Goal: Task Accomplishment & Management: Complete application form

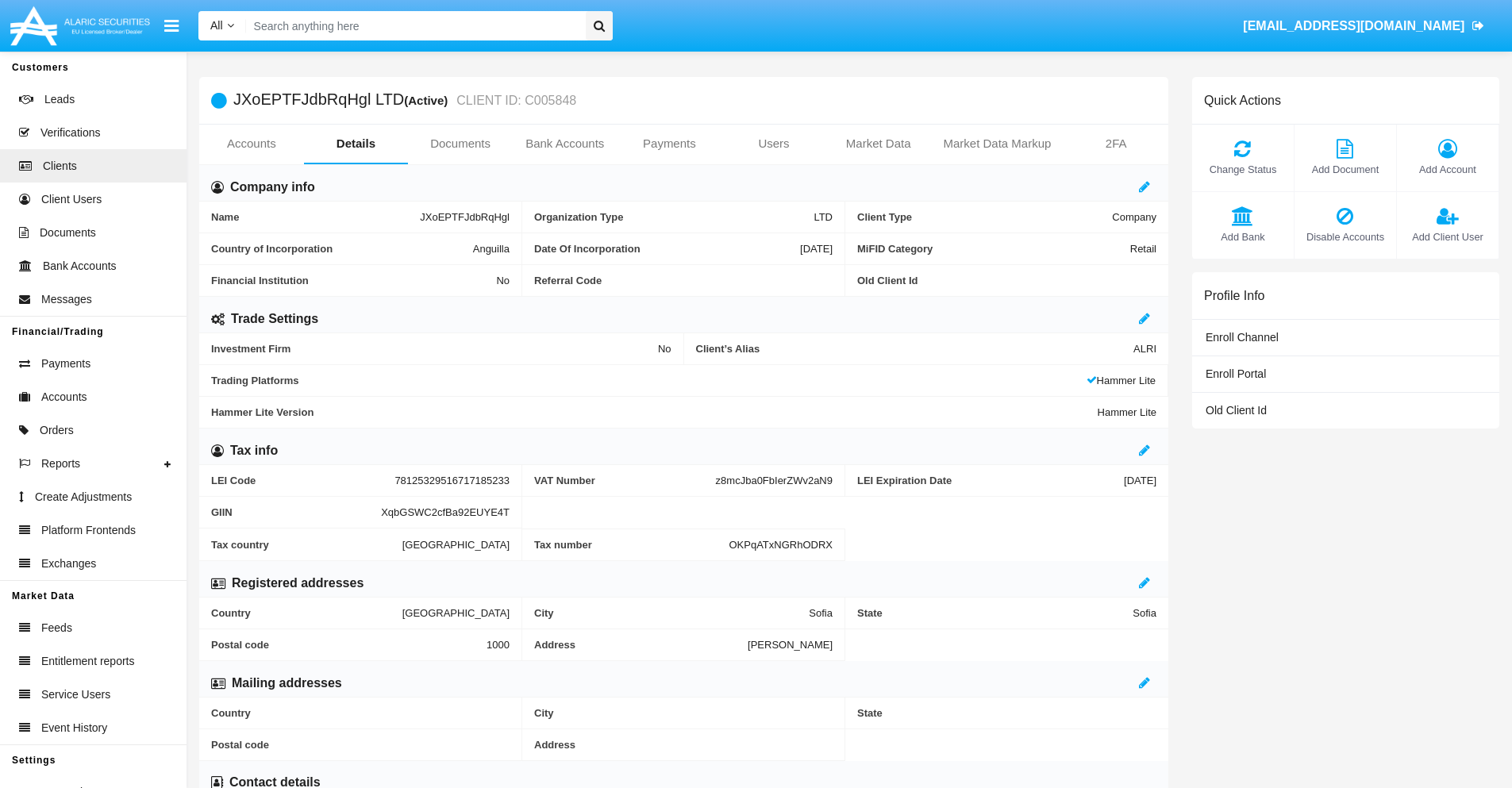
click at [564, 144] on link "Bank Accounts" at bounding box center [565, 143] width 105 height 38
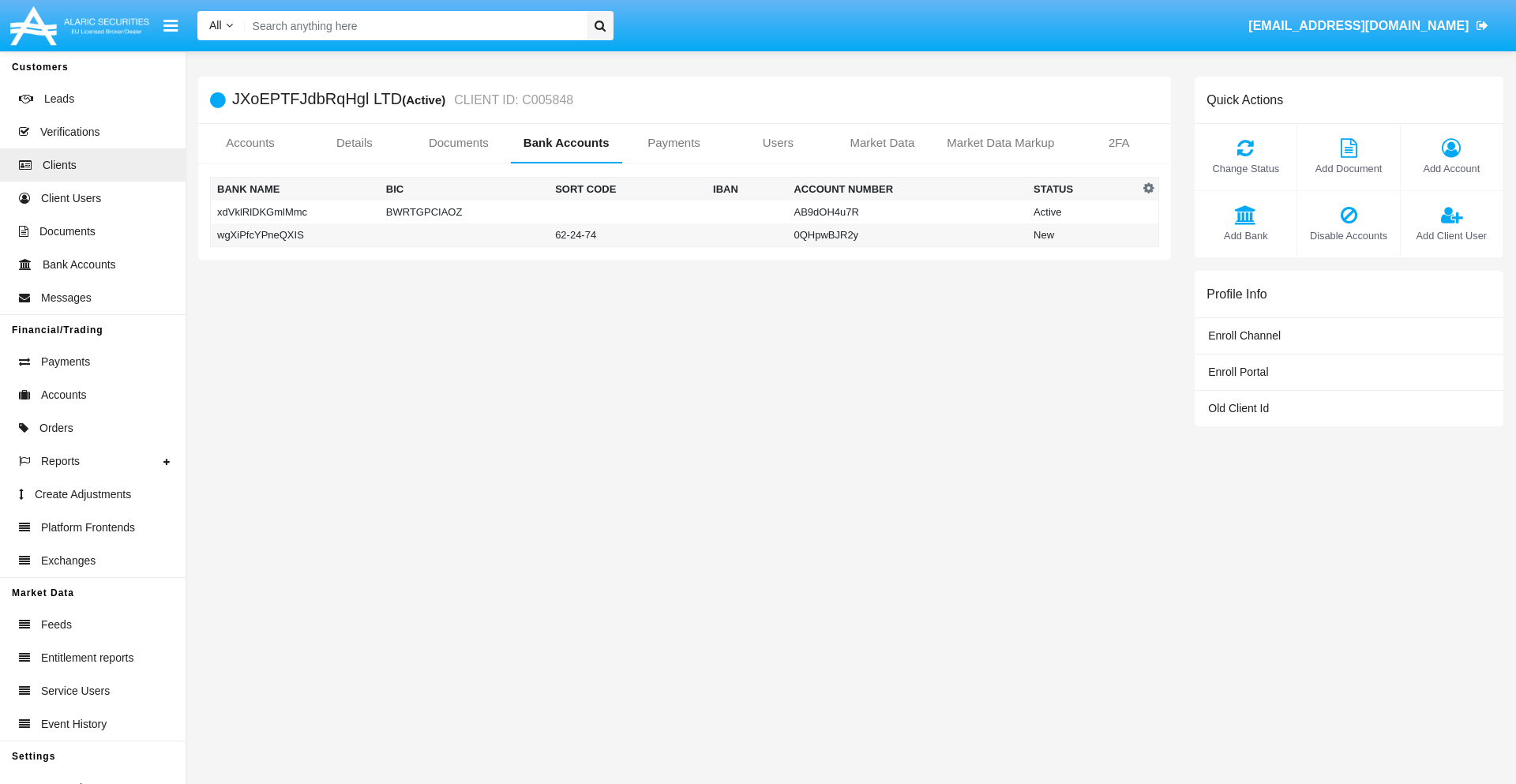
click at [295, 235] on td "wgXiPfcYPneQXIS" at bounding box center [295, 235] width 169 height 23
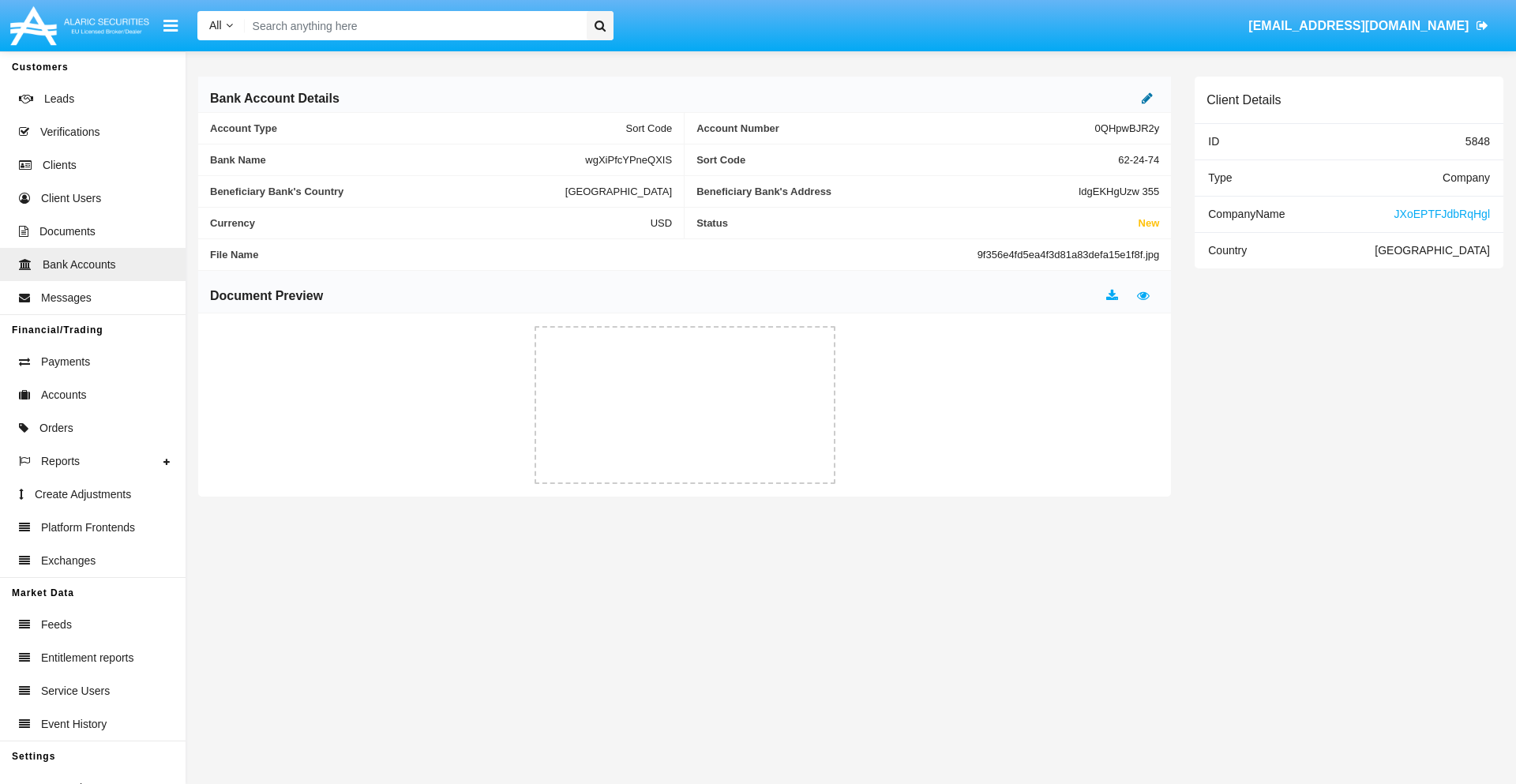
click at [1148, 98] on icon at bounding box center [1147, 98] width 11 height 13
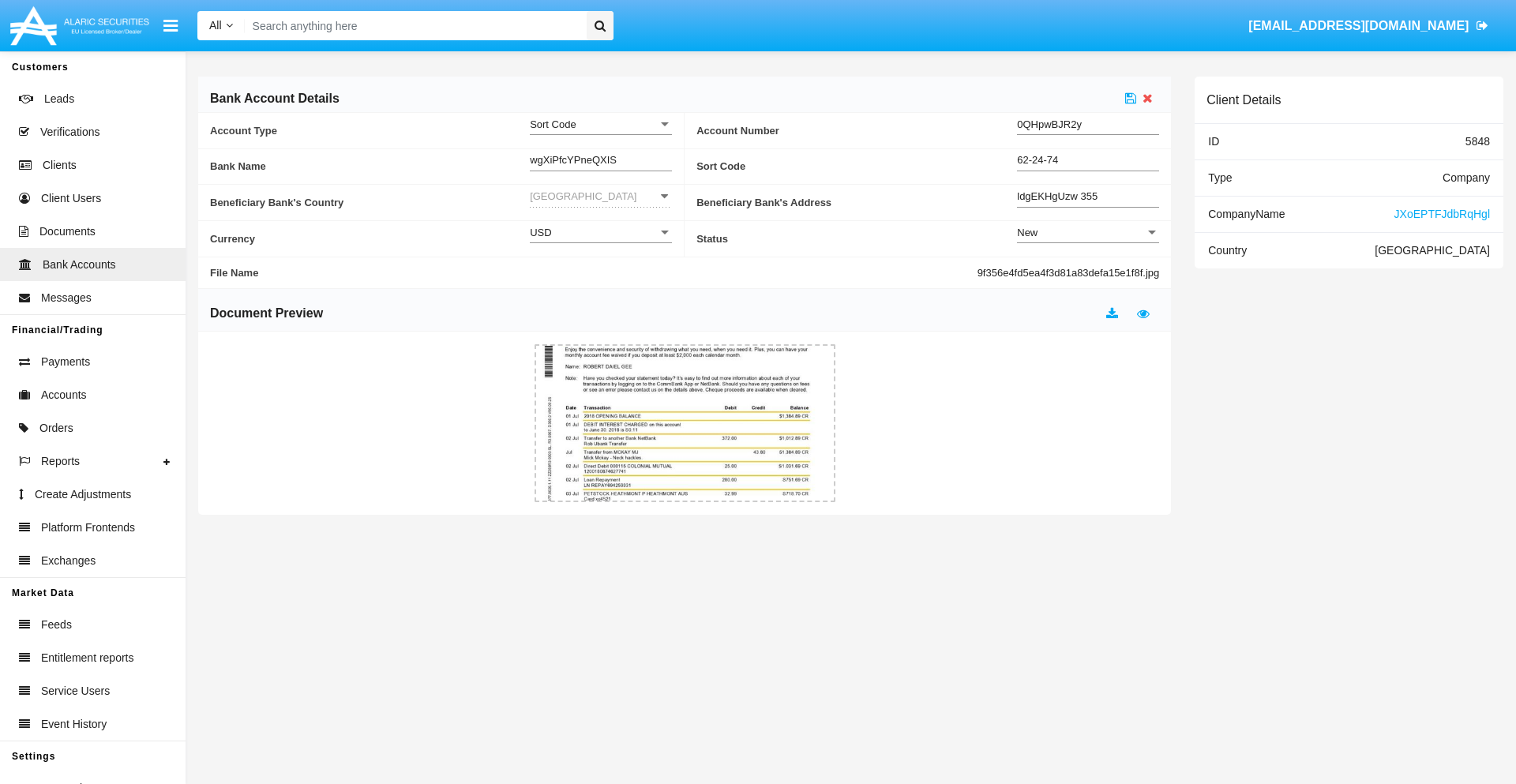
click at [1088, 232] on div "New" at bounding box center [1081, 232] width 128 height 13
click at [1088, 271] on span "Active" at bounding box center [1088, 271] width 142 height 31
click at [1131, 98] on icon at bounding box center [1130, 98] width 11 height 13
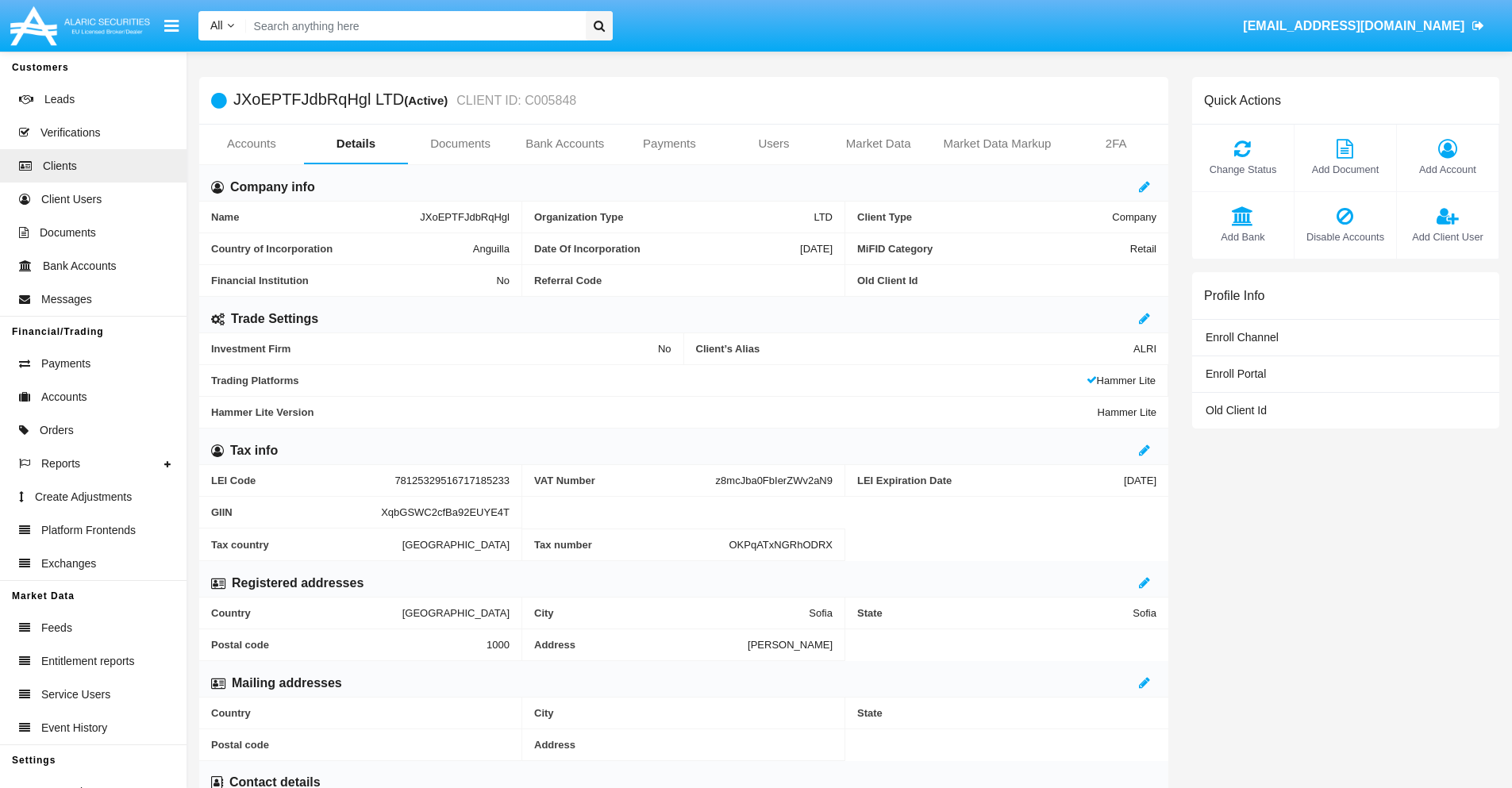
click at [1242, 237] on span "Add Bank" at bounding box center [1243, 237] width 86 height 15
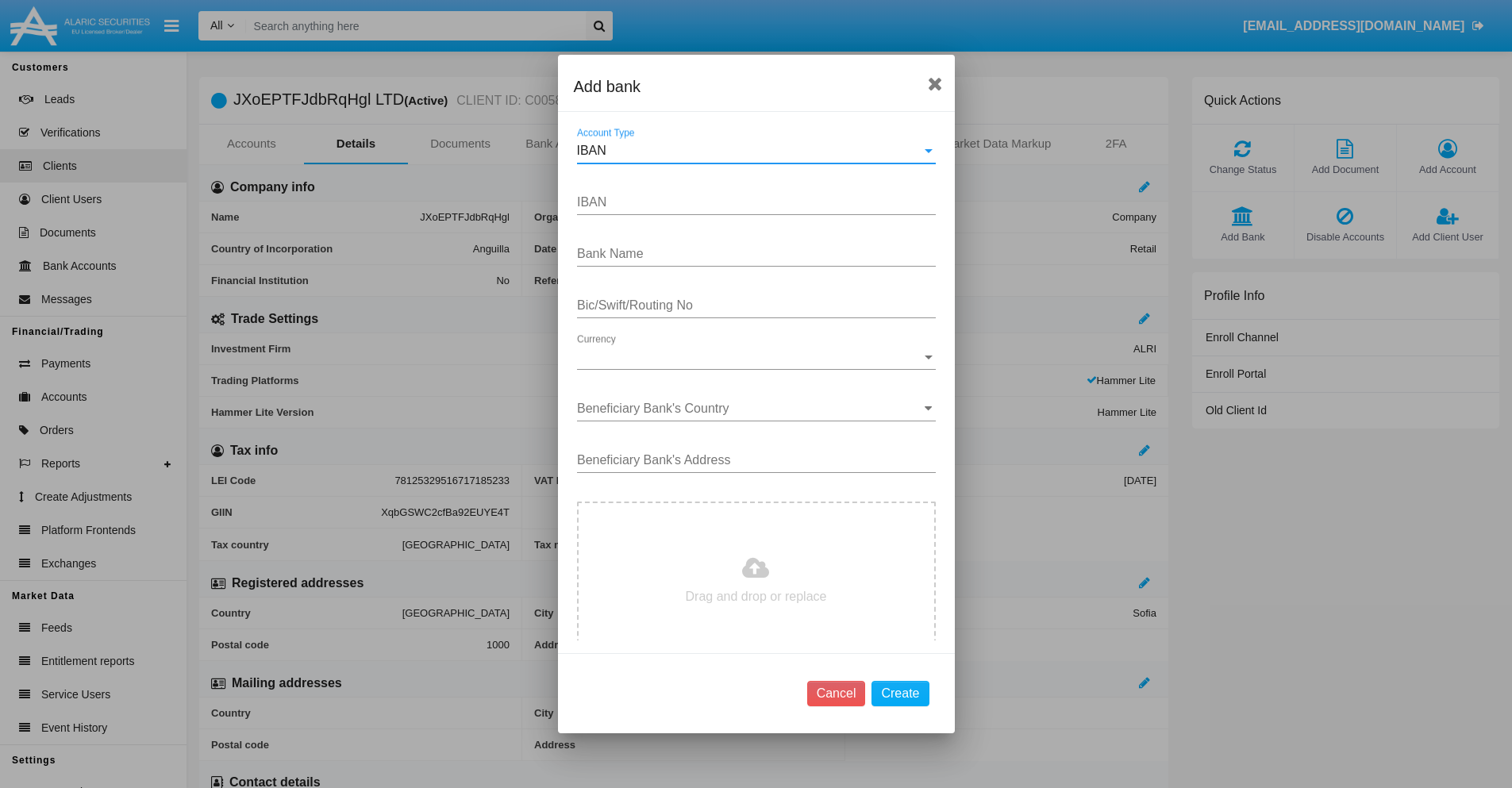
click at [750, 151] on div "IBAN" at bounding box center [749, 150] width 344 height 14
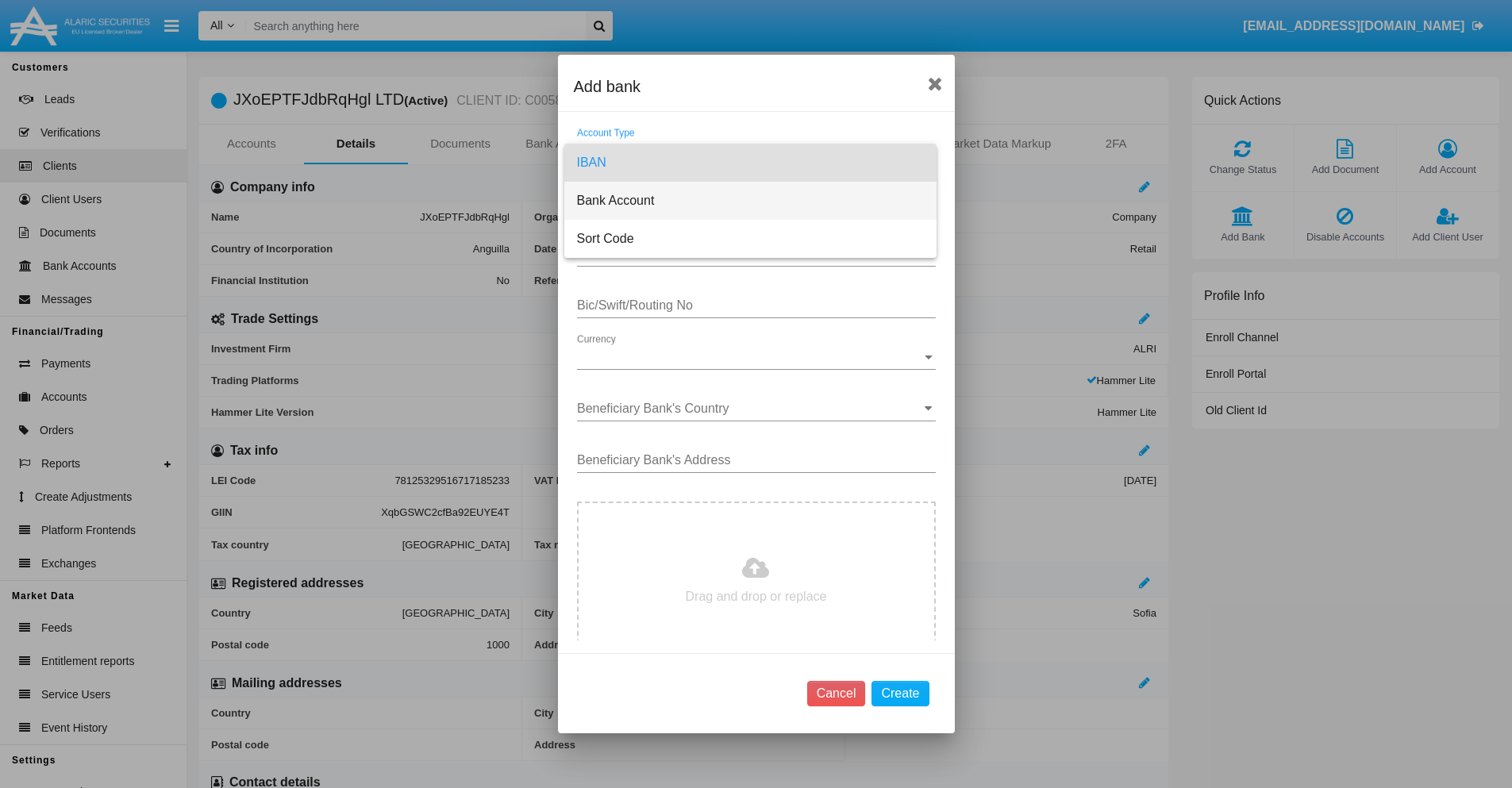
click at [750, 201] on span "Bank Account" at bounding box center [750, 200] width 347 height 38
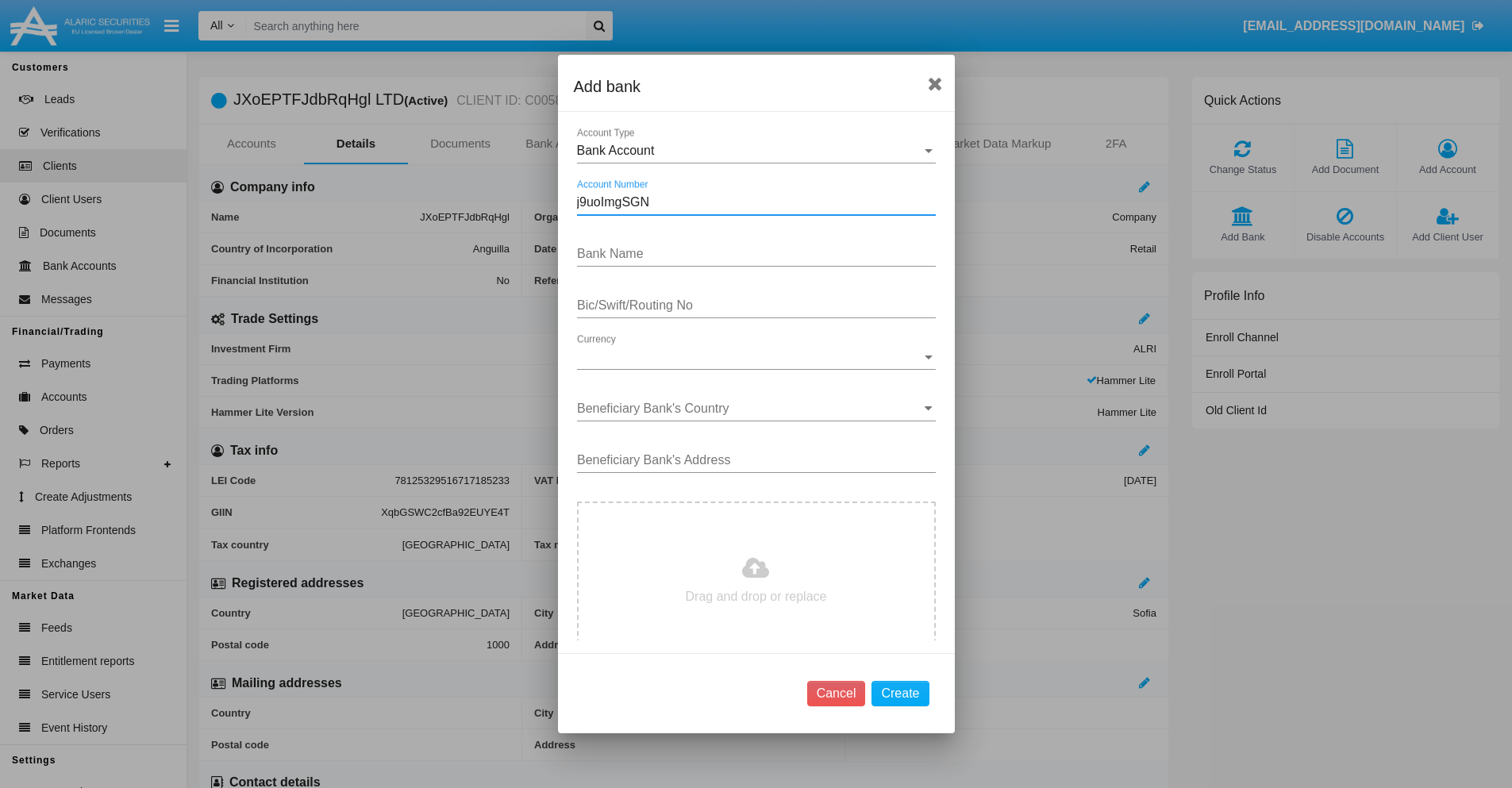
type input "j9uoImgSGN"
type input "dVaknomgnXEaWqE"
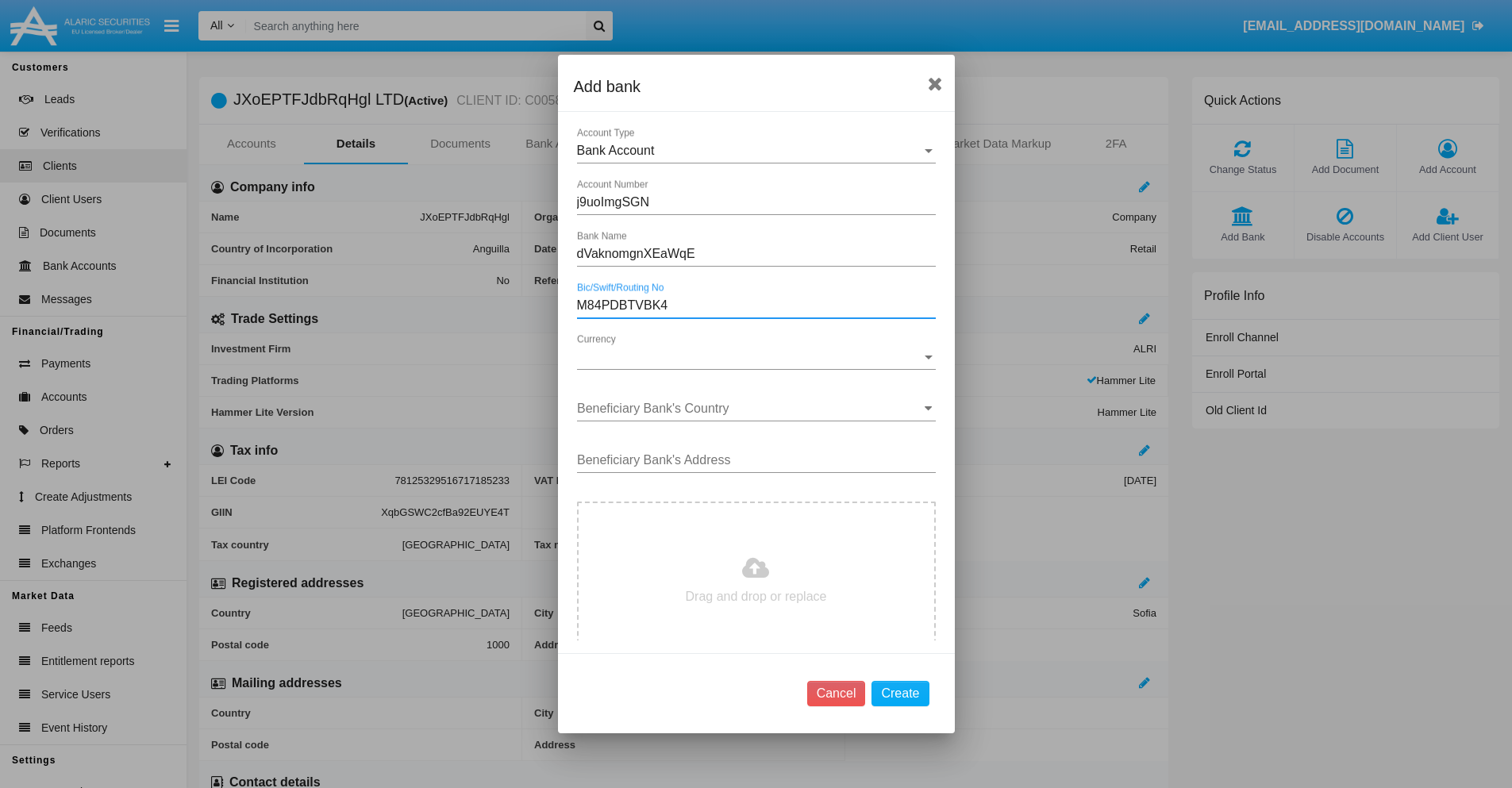
type input "M84PDBTVBK4"
click at [750, 357] on span "Currency" at bounding box center [749, 357] width 344 height 14
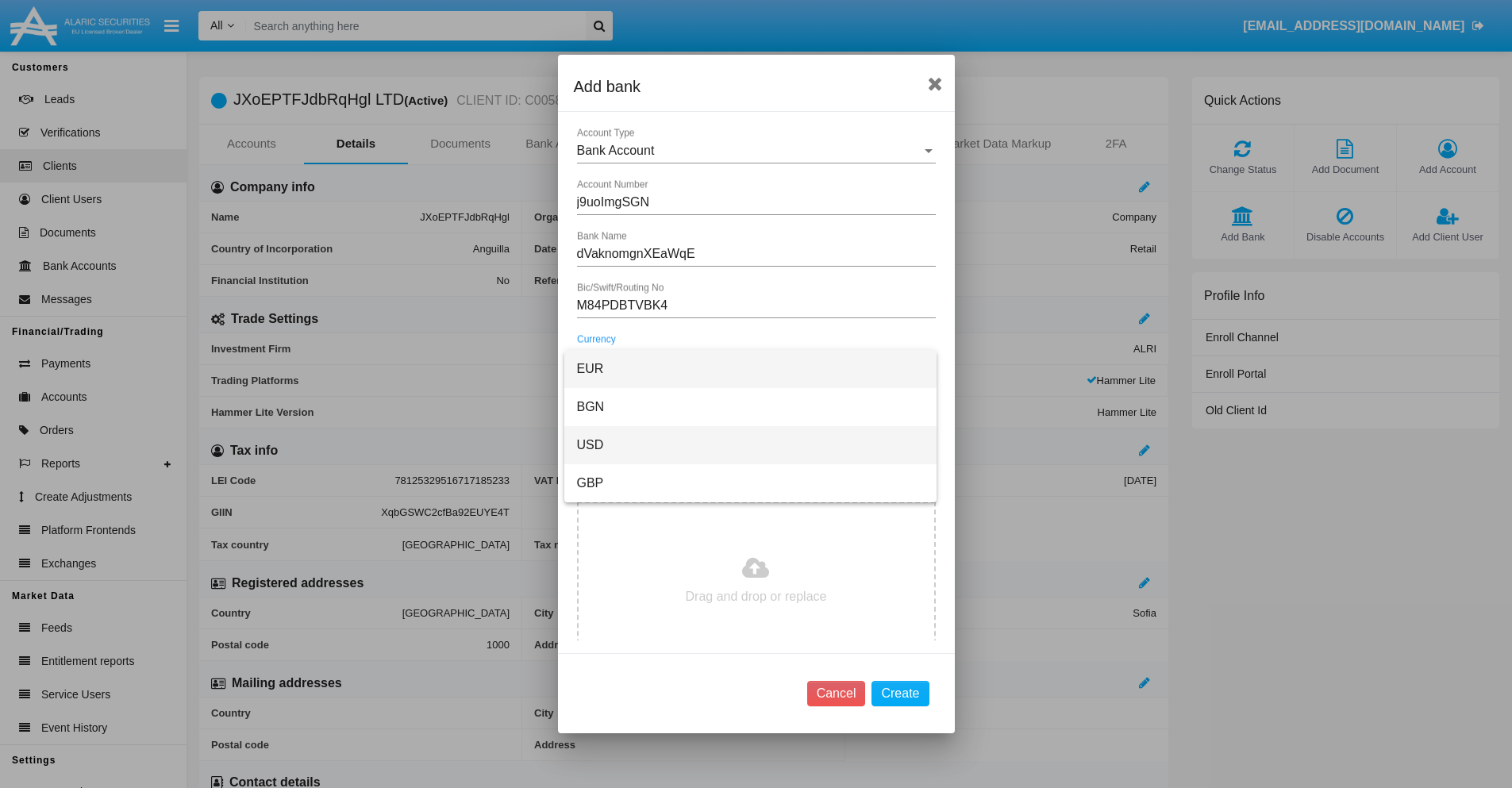
click at [750, 445] on span "USD" at bounding box center [750, 445] width 347 height 38
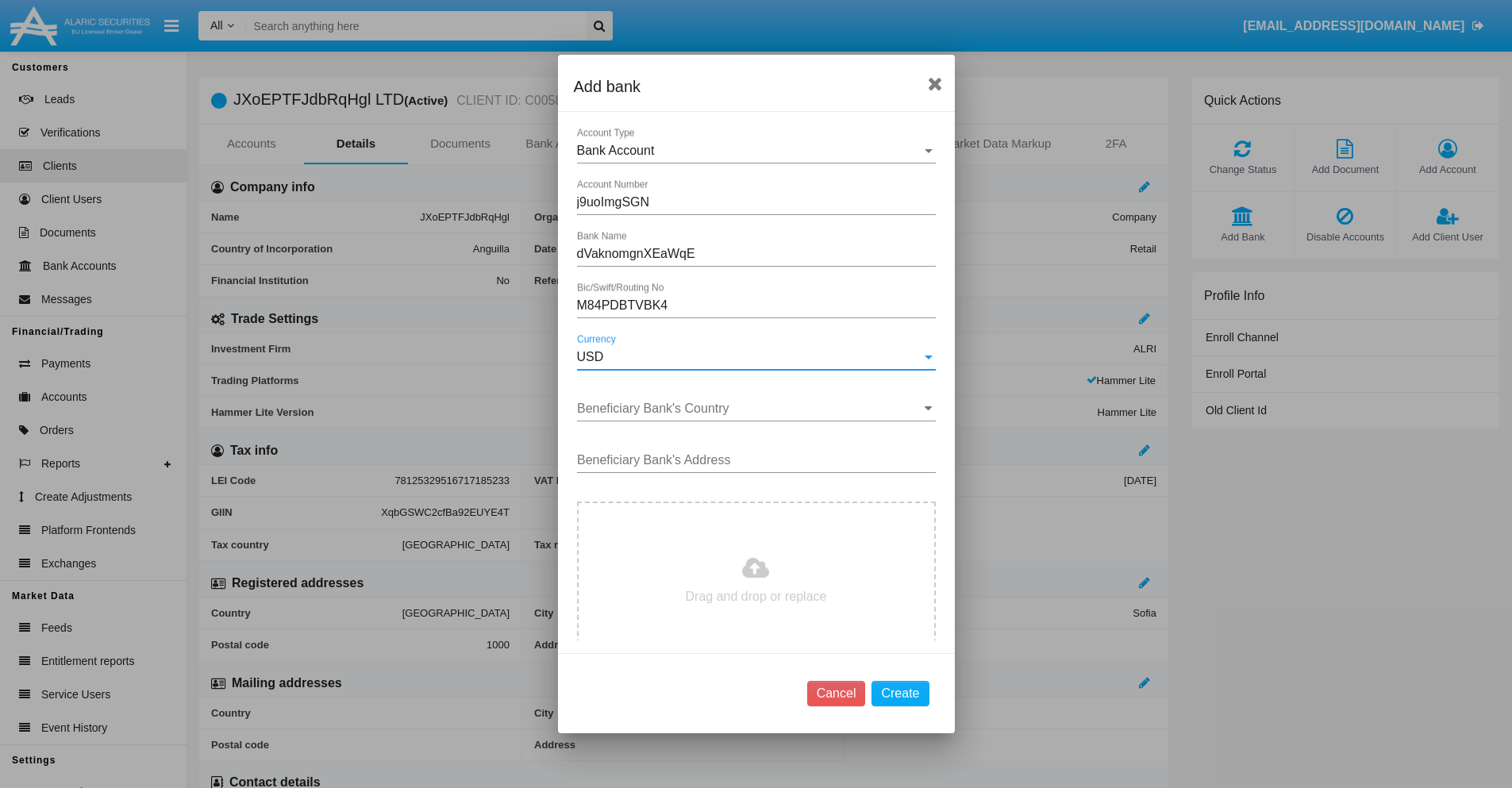
click at [750, 409] on input "Beneficiary Bank's Country" at bounding box center [756, 408] width 358 height 14
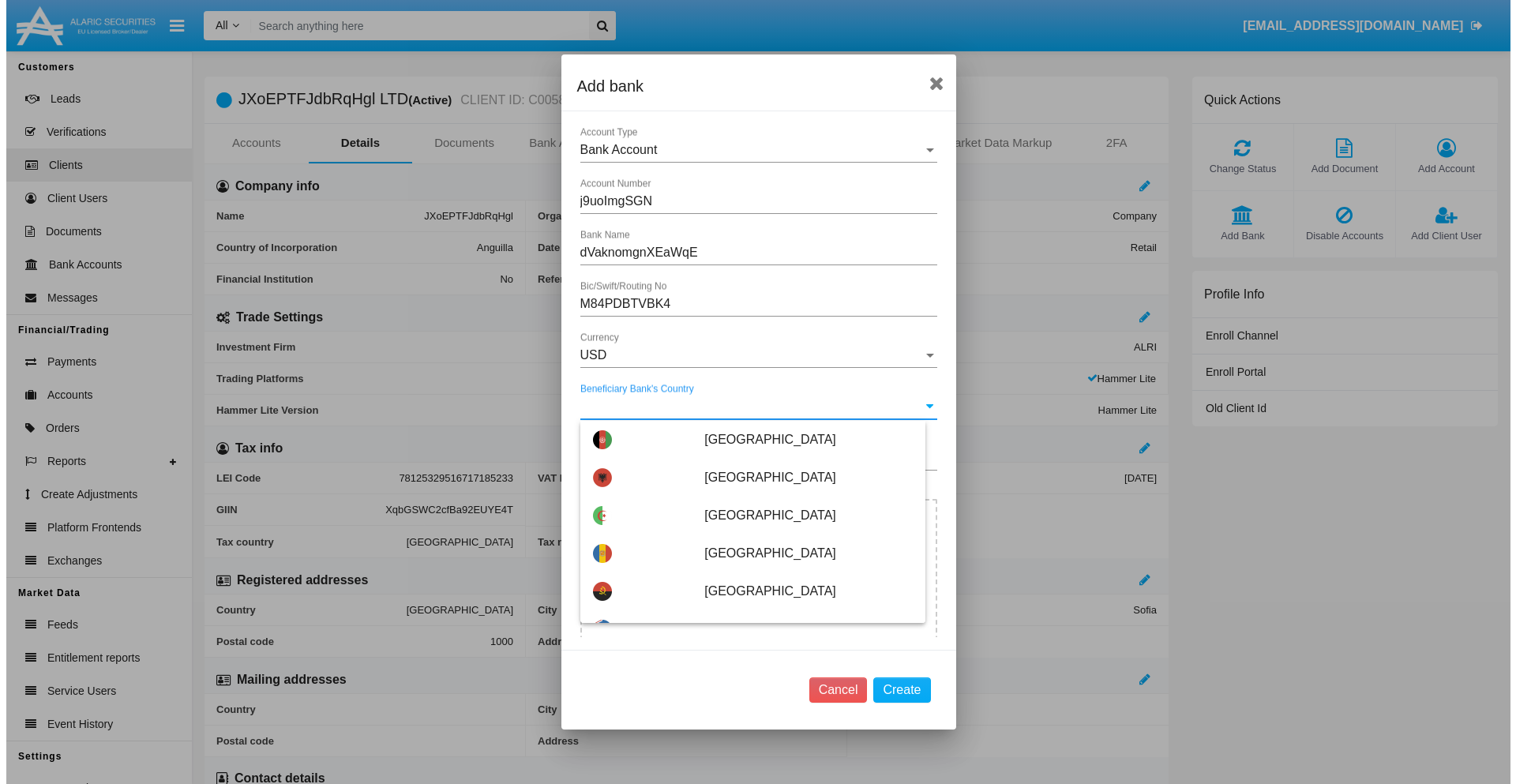
scroll to position [4913, 0]
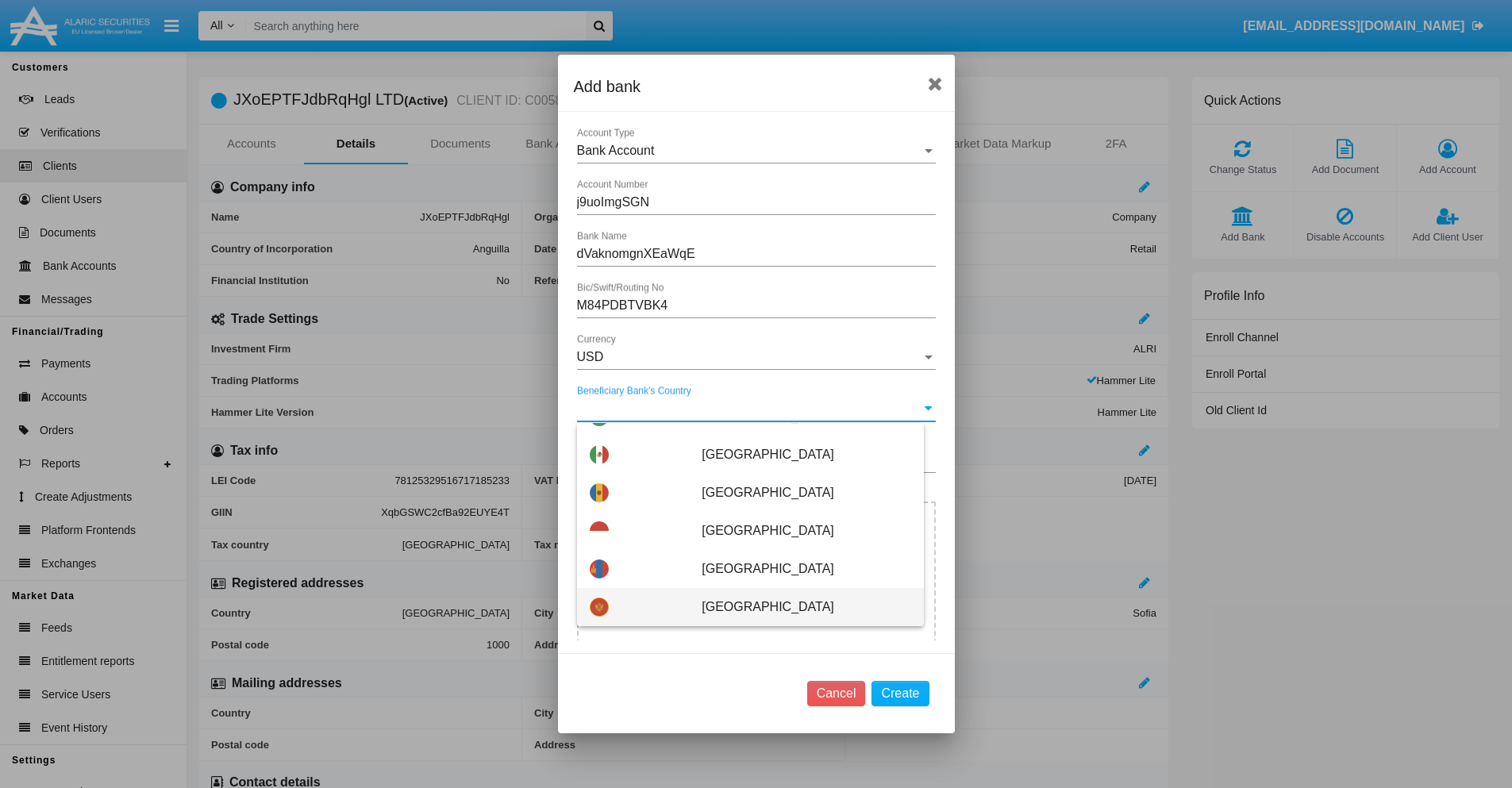
click at [798, 607] on span "[GEOGRAPHIC_DATA]" at bounding box center [806, 607] width 209 height 38
type input "[GEOGRAPHIC_DATA]"
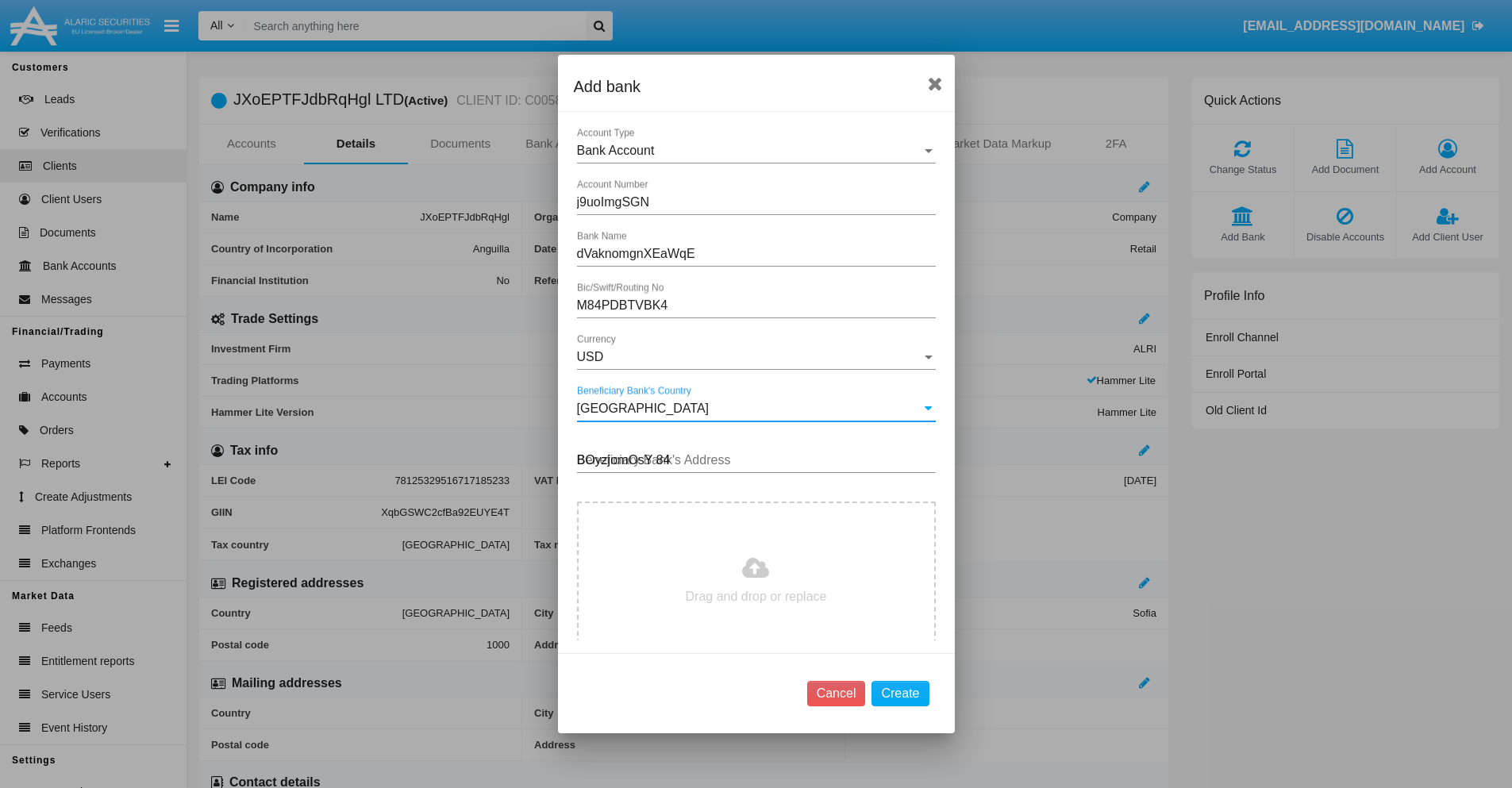
type input "BOyzjomOsY 842"
type input "C:\fakepath\bank-statement.png"
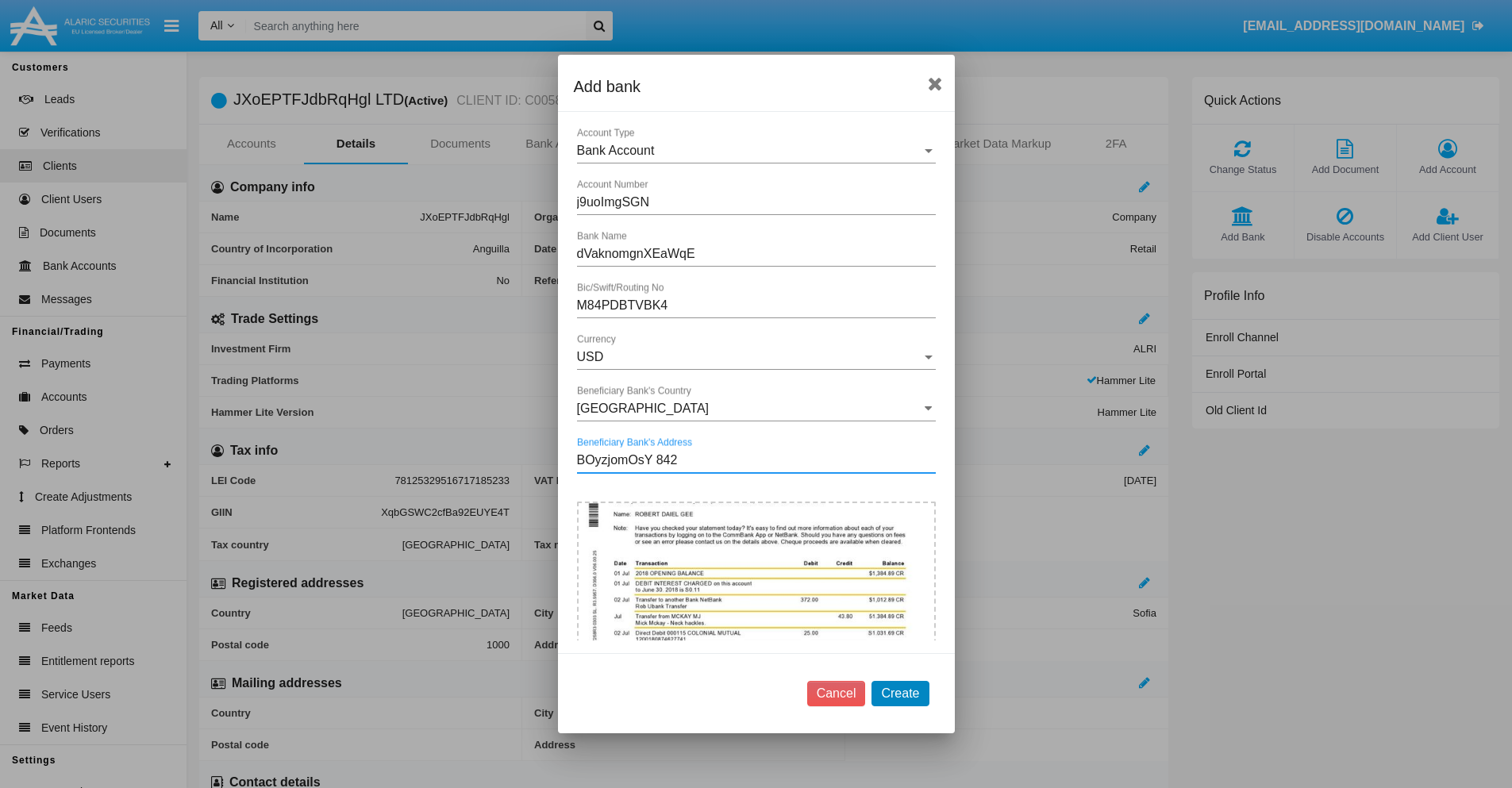
click at [900, 692] on button "Create" at bounding box center [900, 693] width 57 height 25
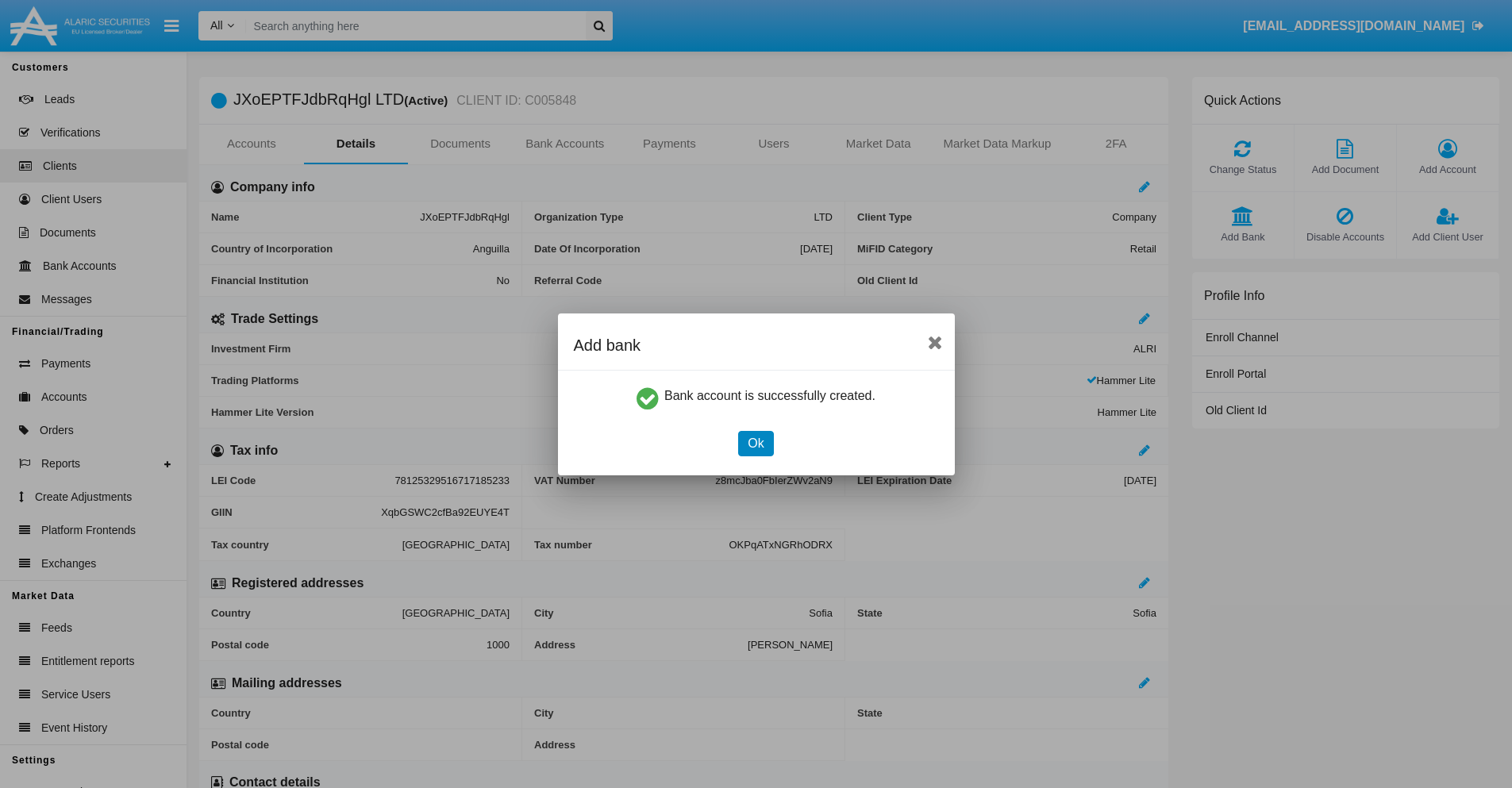
click at [756, 443] on button "Ok" at bounding box center [756, 443] width 35 height 25
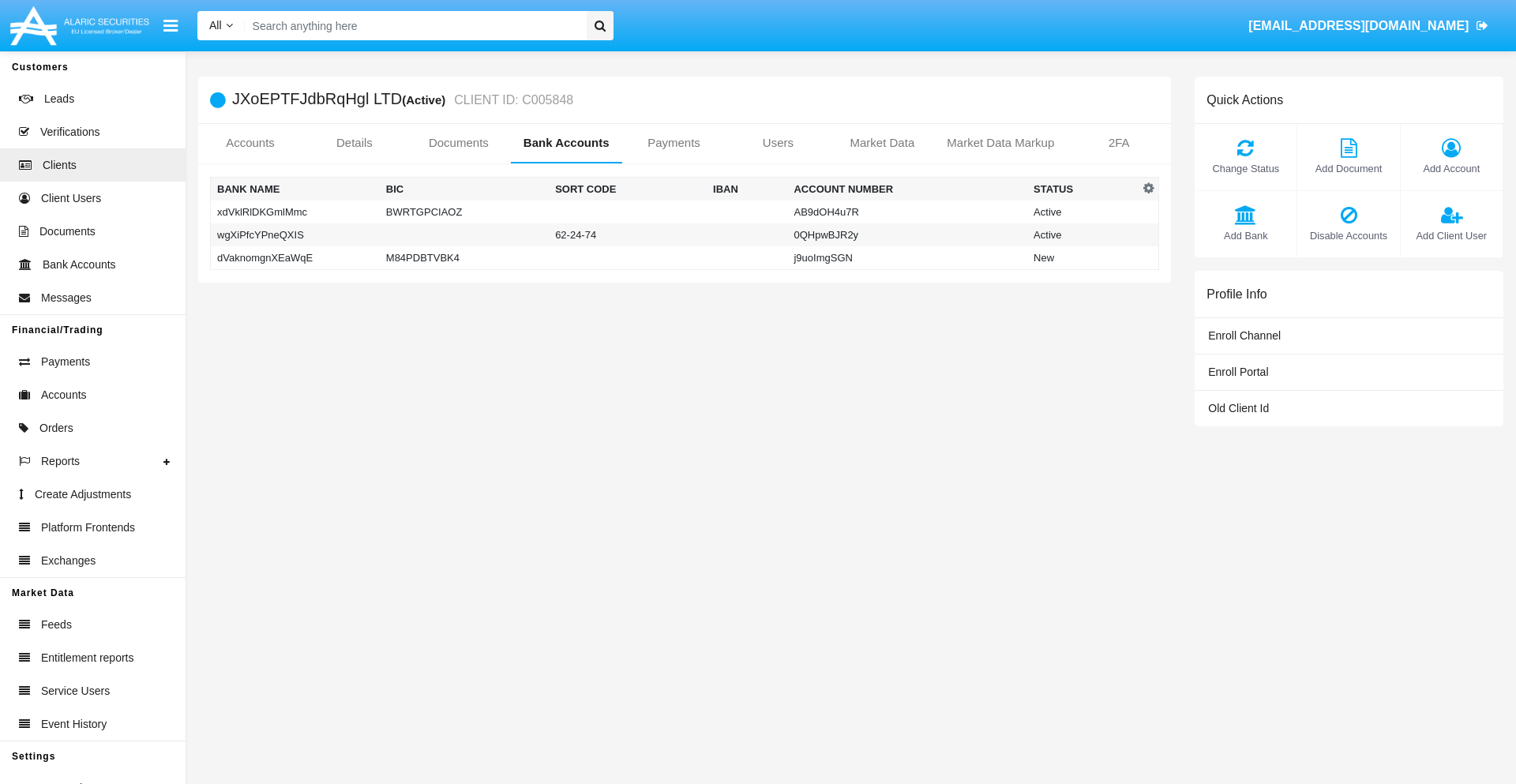
click at [295, 257] on td "dVaknomgnXEaWqE" at bounding box center [295, 258] width 169 height 23
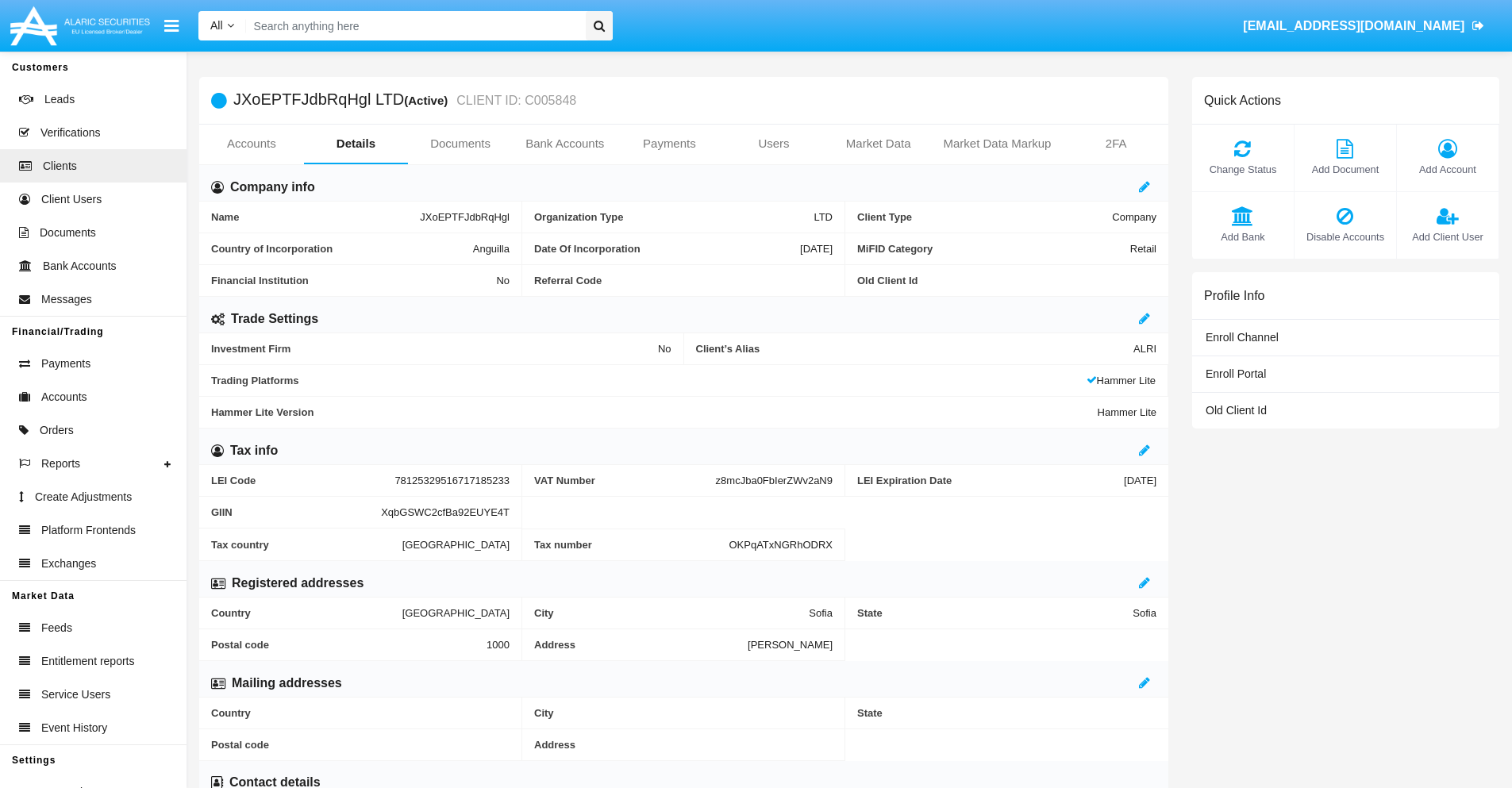
click at [1242, 237] on span "Add Bank" at bounding box center [1243, 237] width 86 height 15
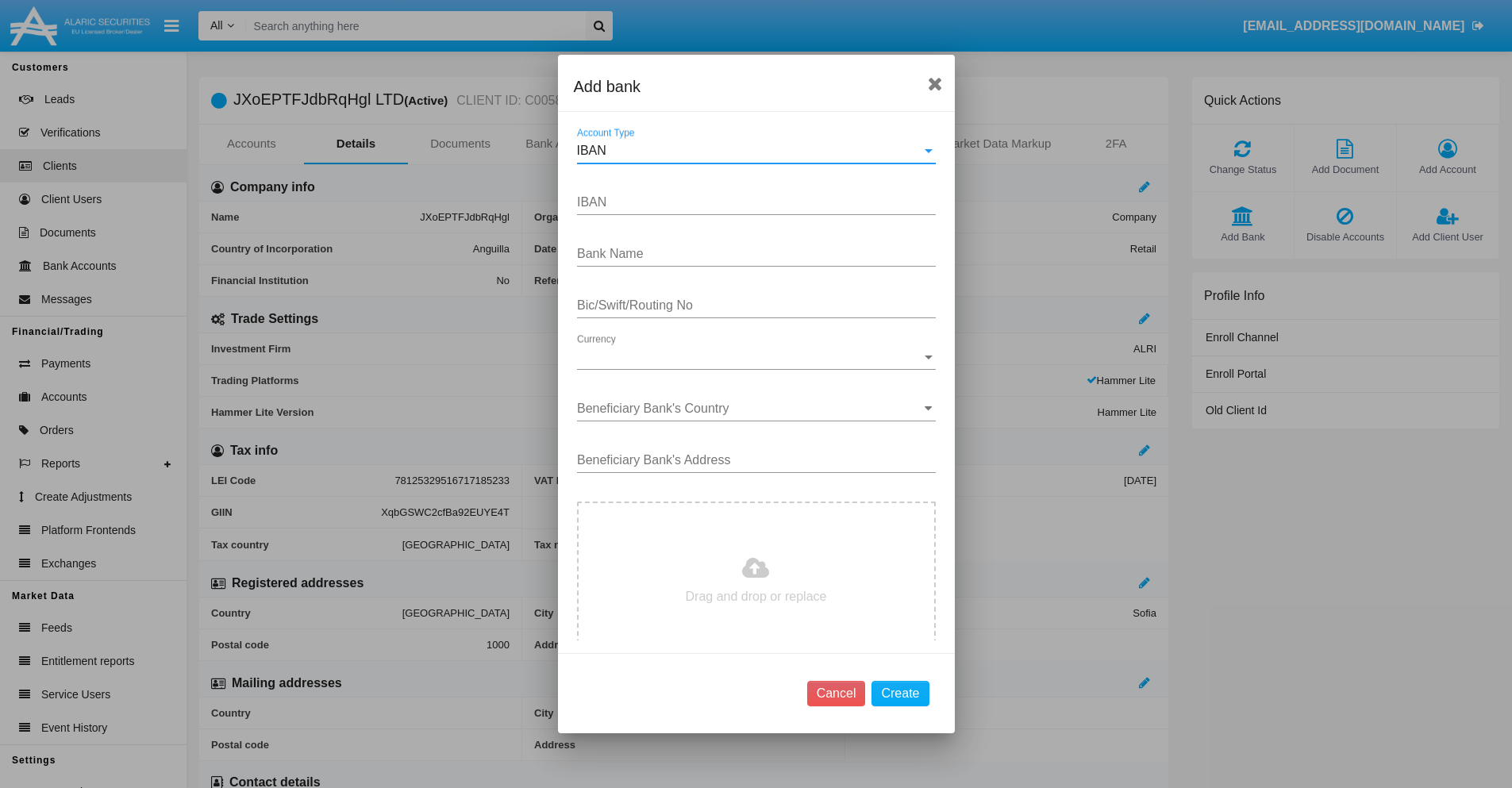
click at [750, 151] on div "IBAN" at bounding box center [749, 150] width 344 height 14
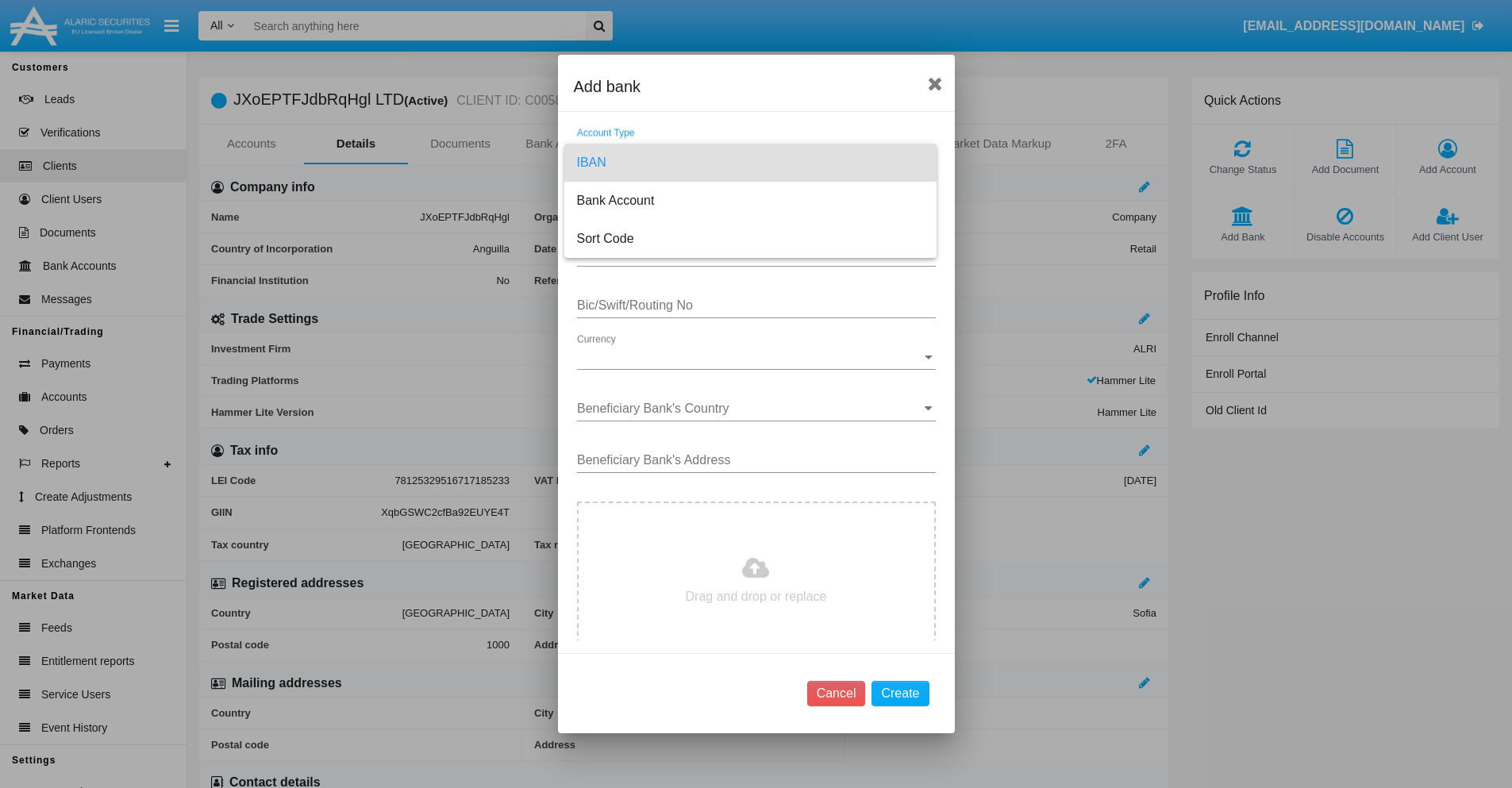
click at [750, 163] on span "IBAN" at bounding box center [750, 162] width 347 height 38
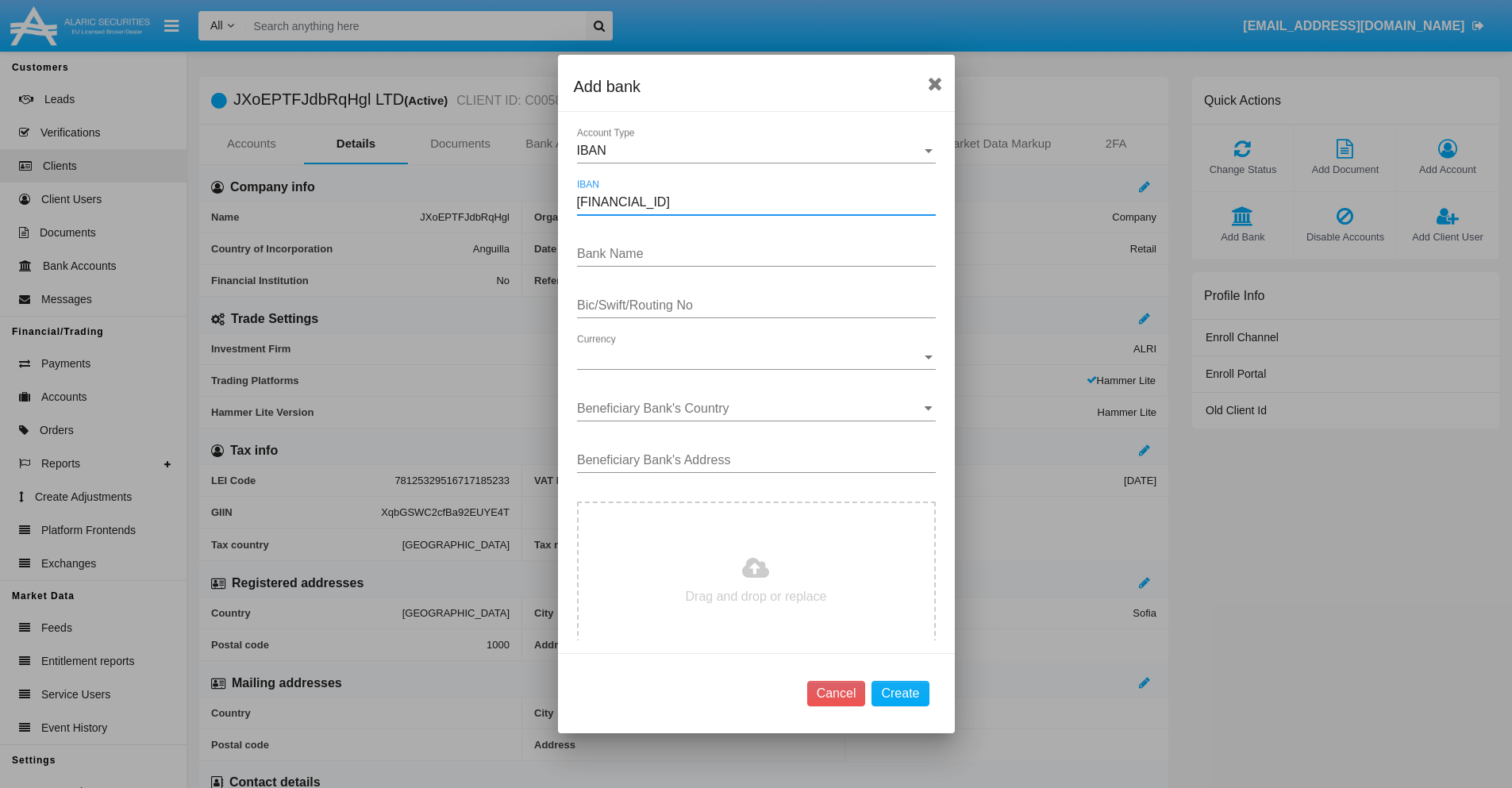
type input "DE31500105175143186793"
type input "xCvjuoLUlfUhCAs"
type input "OPOZPYPPHTO"
click at [750, 357] on span "Currency" at bounding box center [749, 357] width 344 height 14
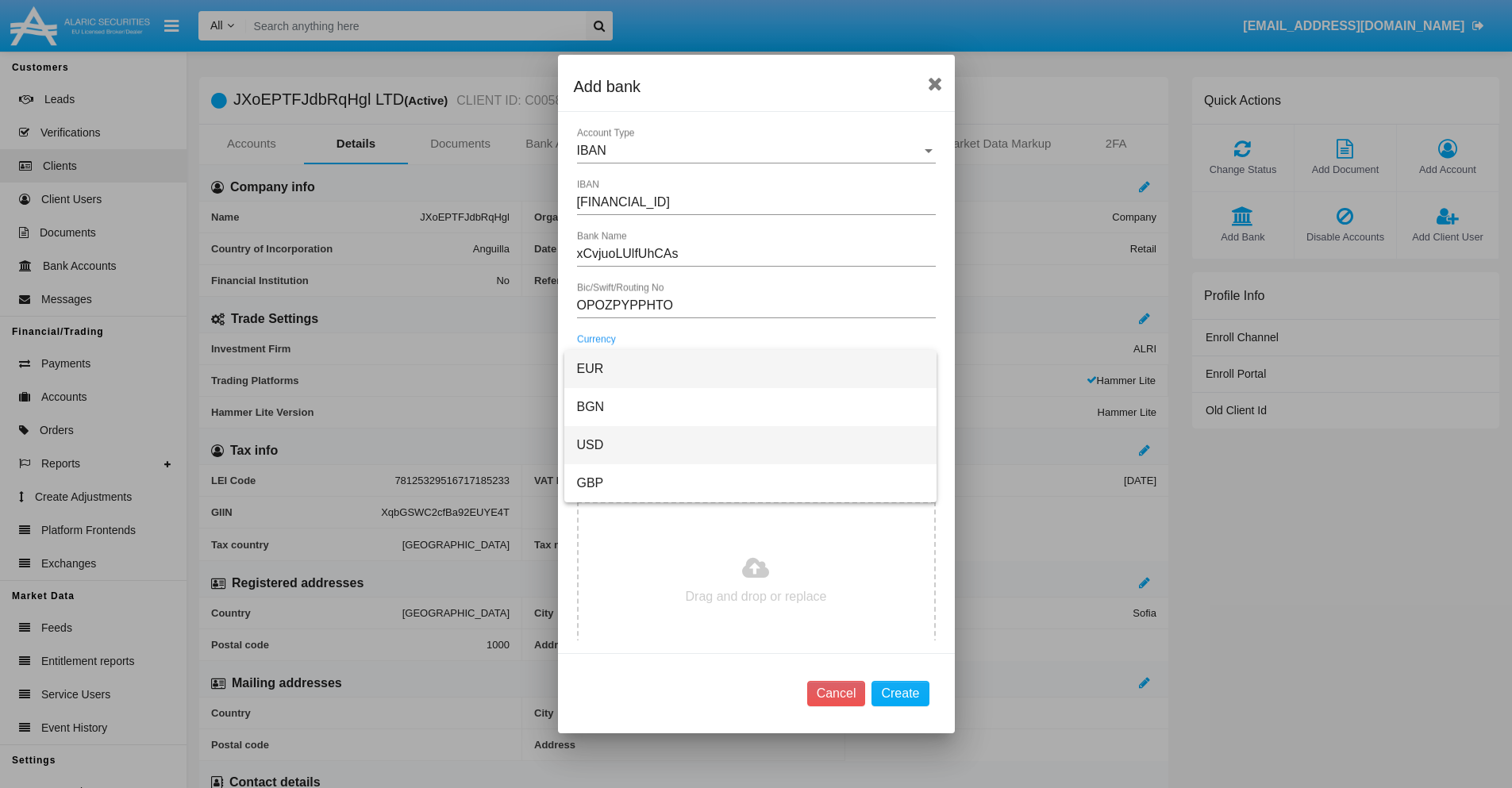
click at [750, 445] on span "USD" at bounding box center [750, 445] width 347 height 38
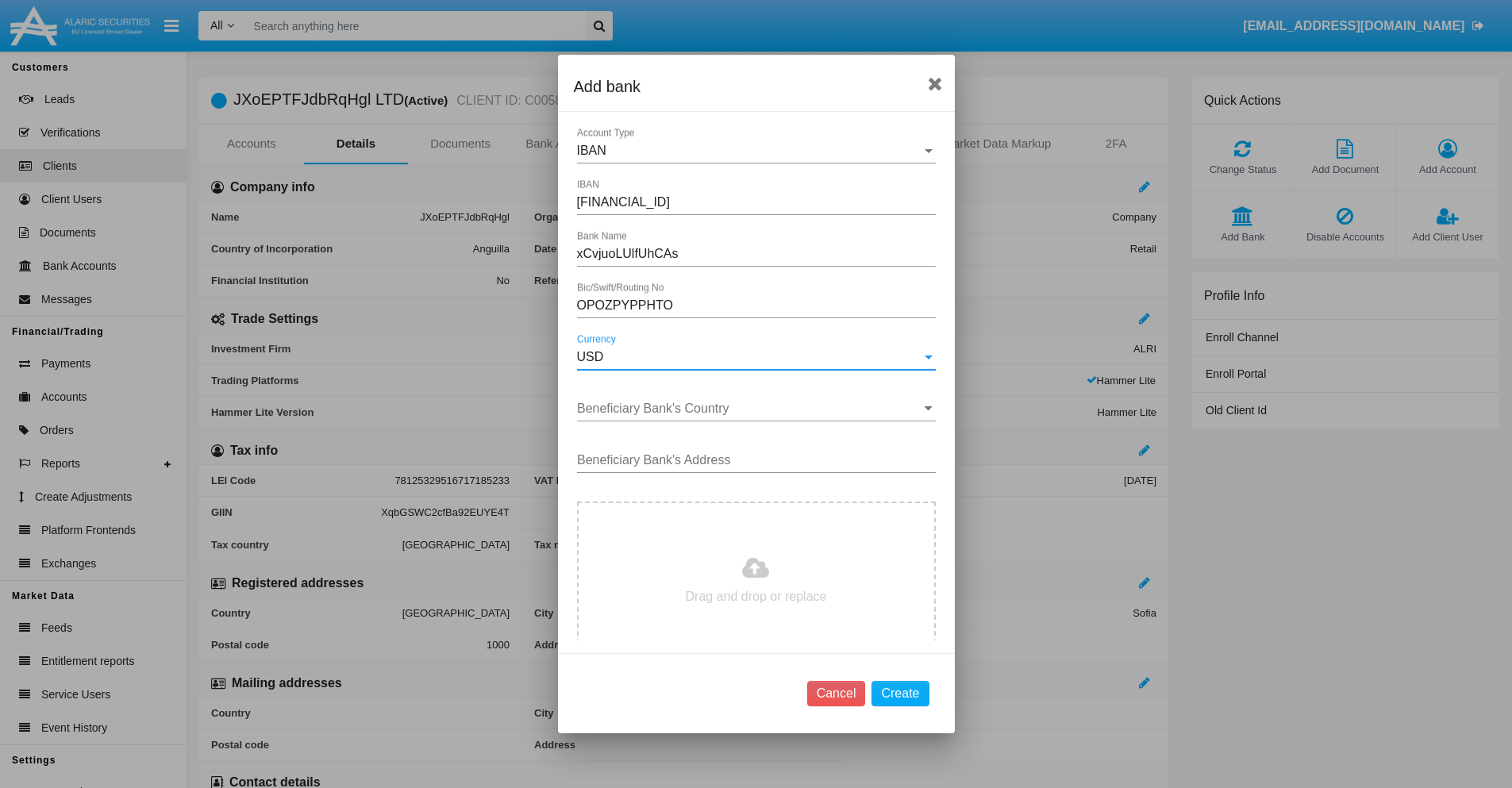
click at [750, 409] on input "Beneficiary Bank's Country" at bounding box center [756, 408] width 358 height 14
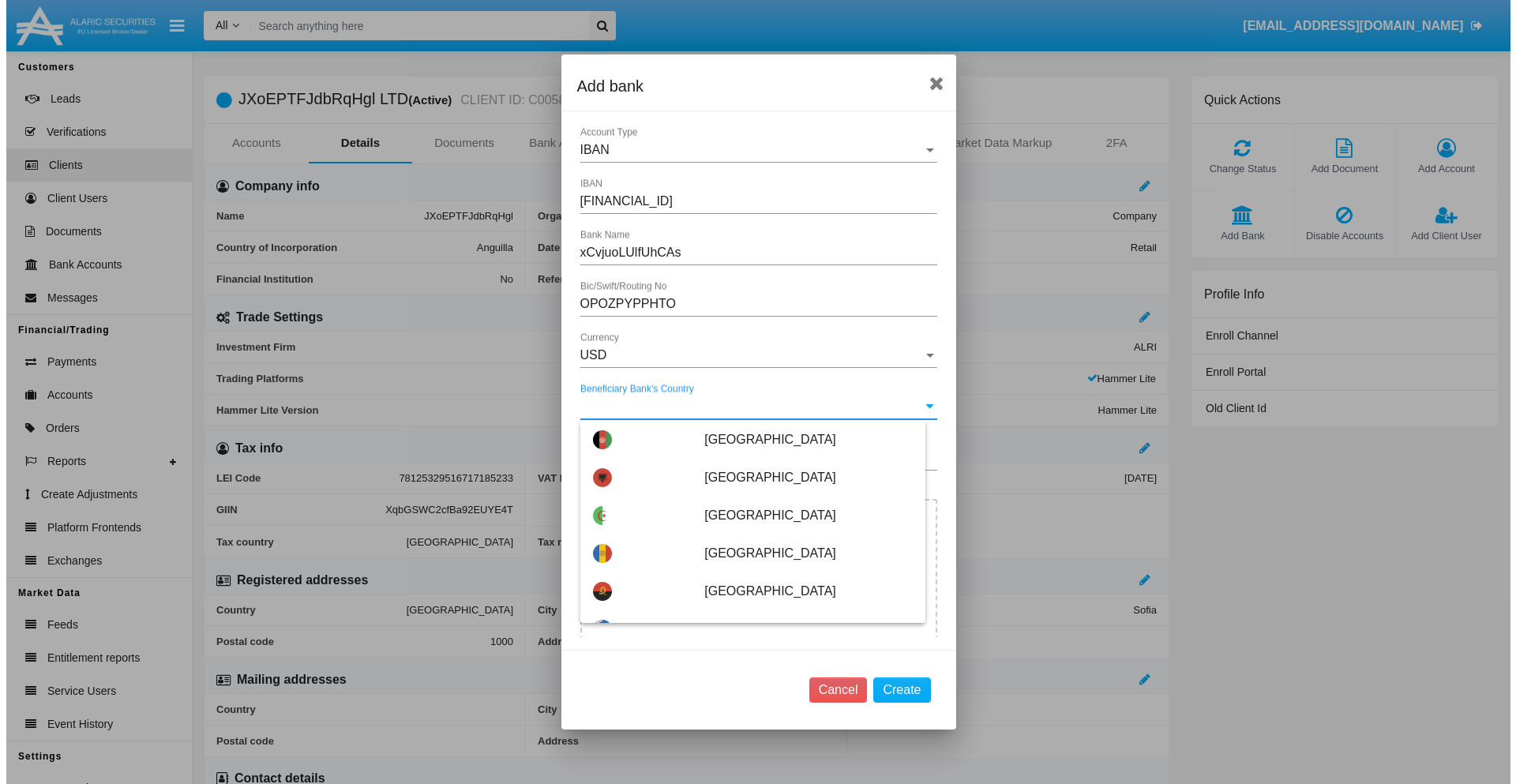
scroll to position [4307, 0]
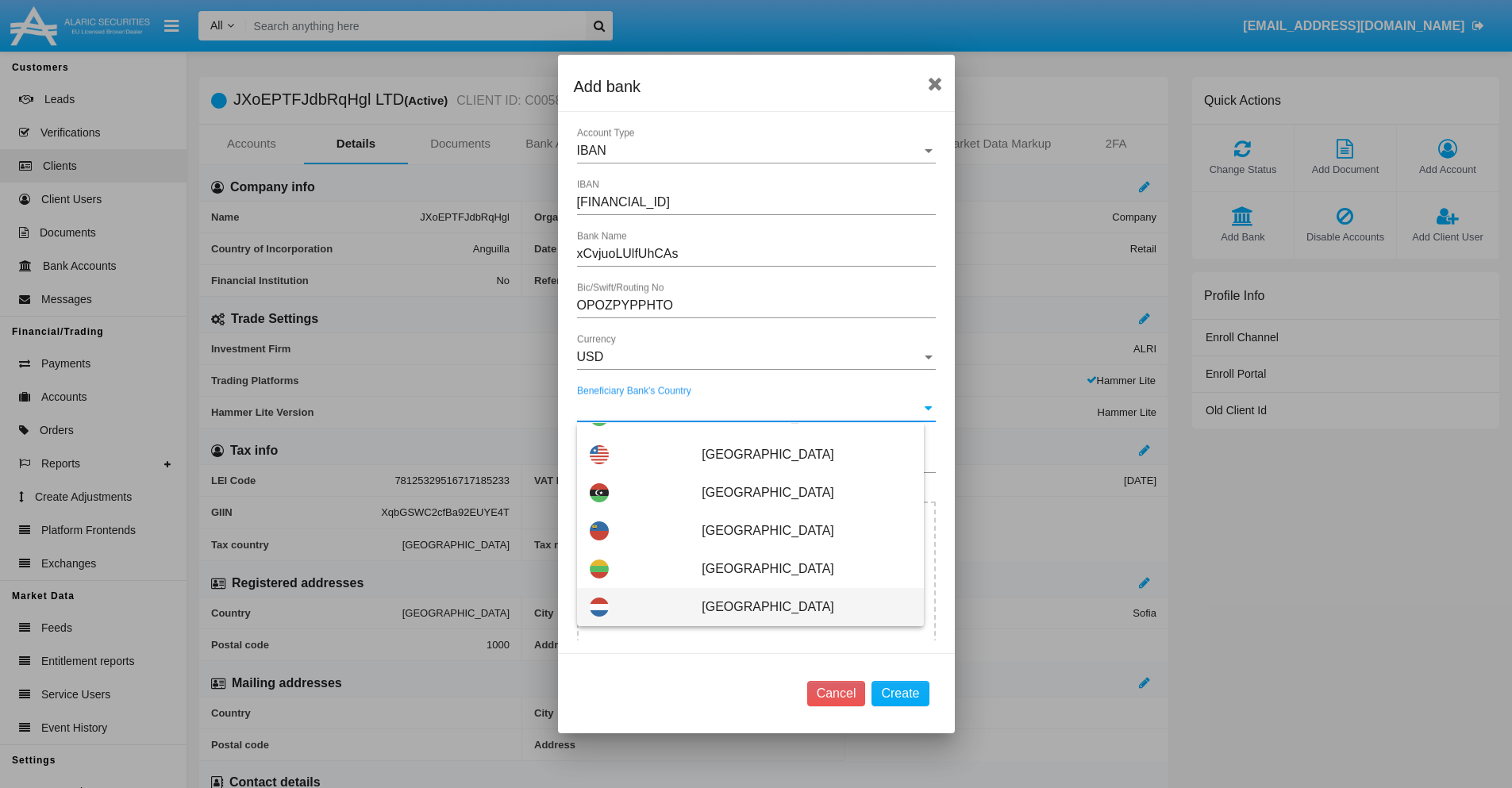
click at [798, 607] on span "[GEOGRAPHIC_DATA]" at bounding box center [806, 607] width 209 height 38
type input "[GEOGRAPHIC_DATA]"
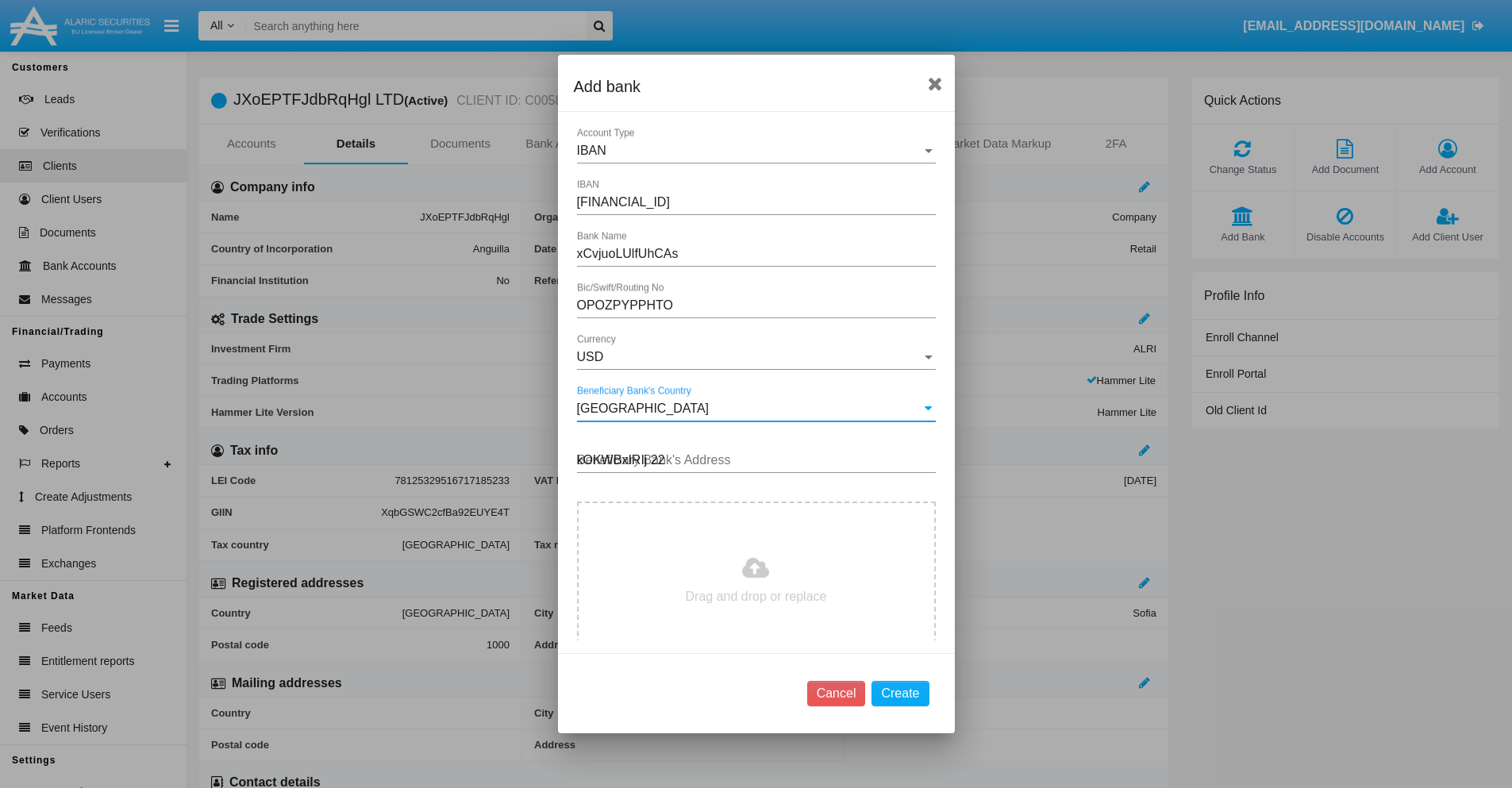
type input "kOKWBxIRIj 223"
type input "C:\fakepath\bank-statement.png"
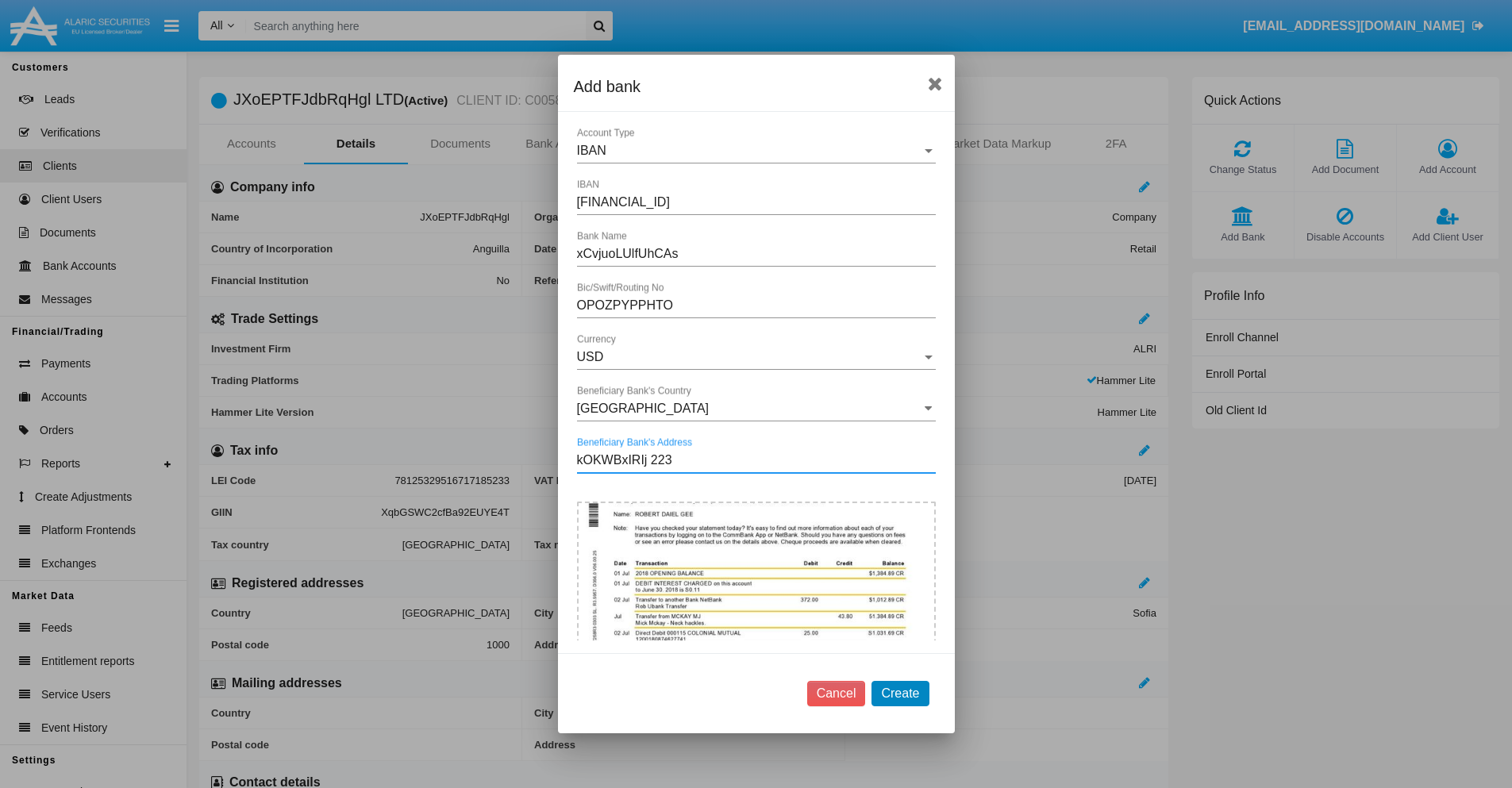
click at [900, 692] on button "Create" at bounding box center [900, 693] width 57 height 25
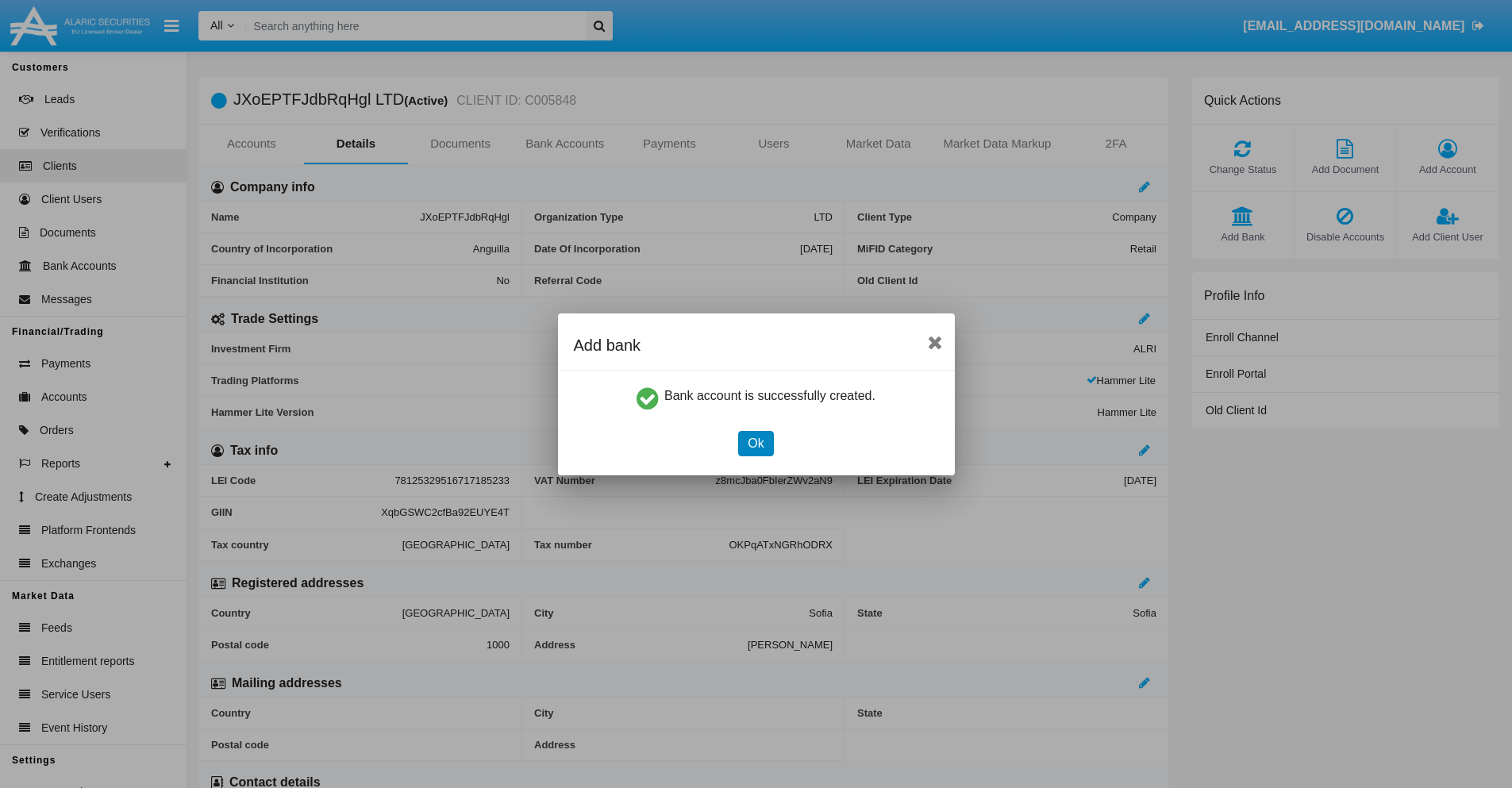
click at [756, 443] on button "Ok" at bounding box center [756, 443] width 35 height 25
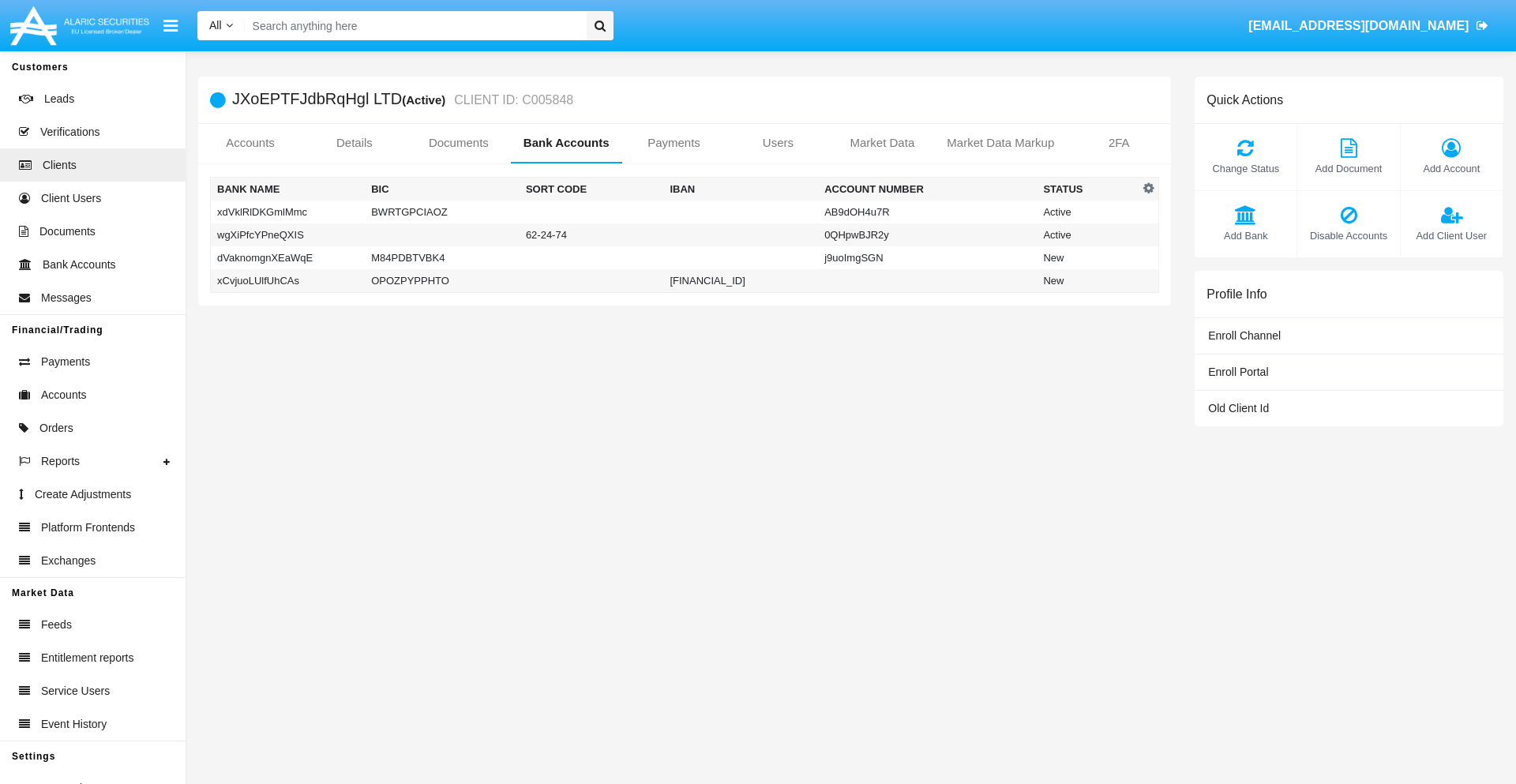
click at [287, 281] on td "xCvjuoLUlfUhCAs" at bounding box center [287, 281] width 155 height 23
